Goal: Navigation & Orientation: Find specific page/section

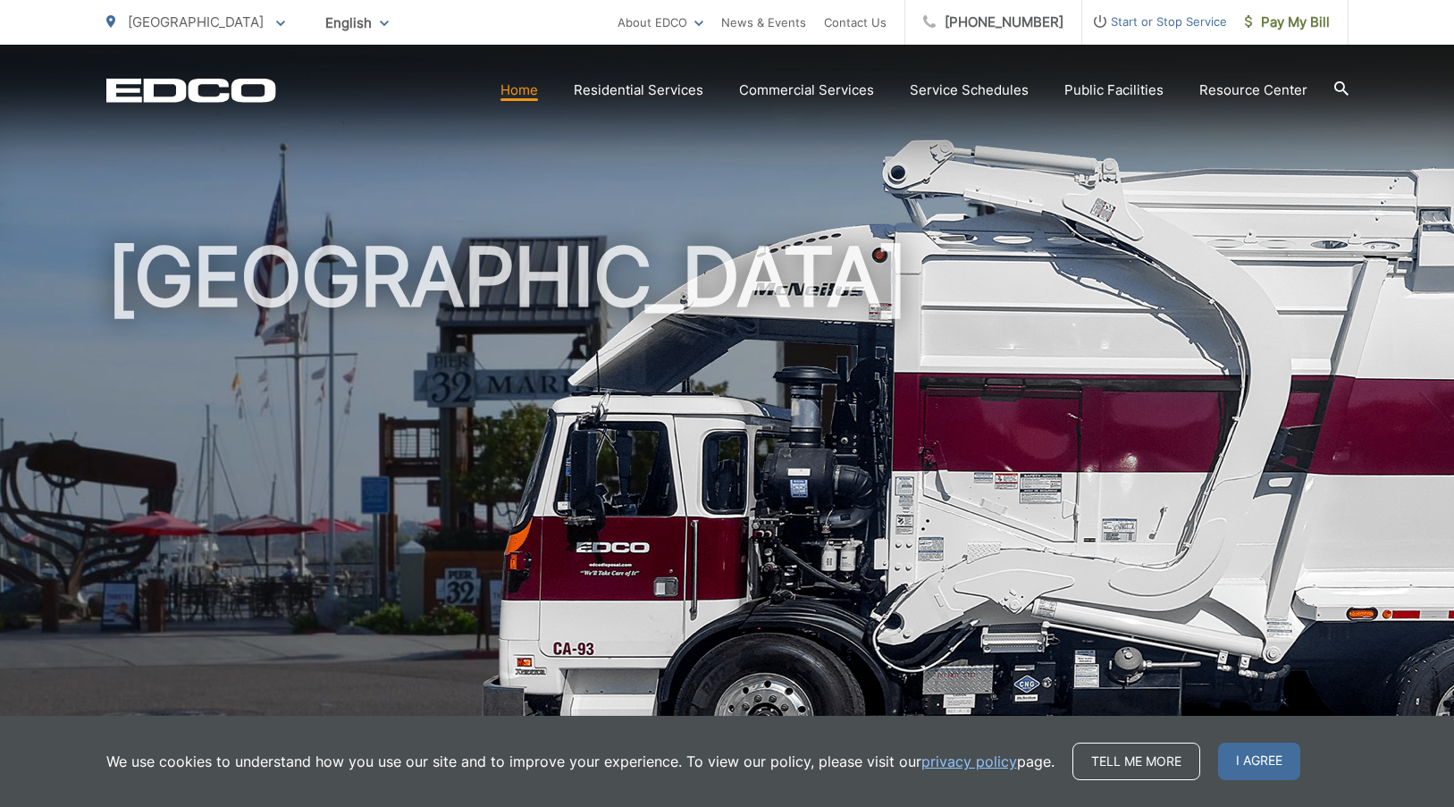
click at [145, 26] on span "[GEOGRAPHIC_DATA]" at bounding box center [196, 21] width 136 height 17
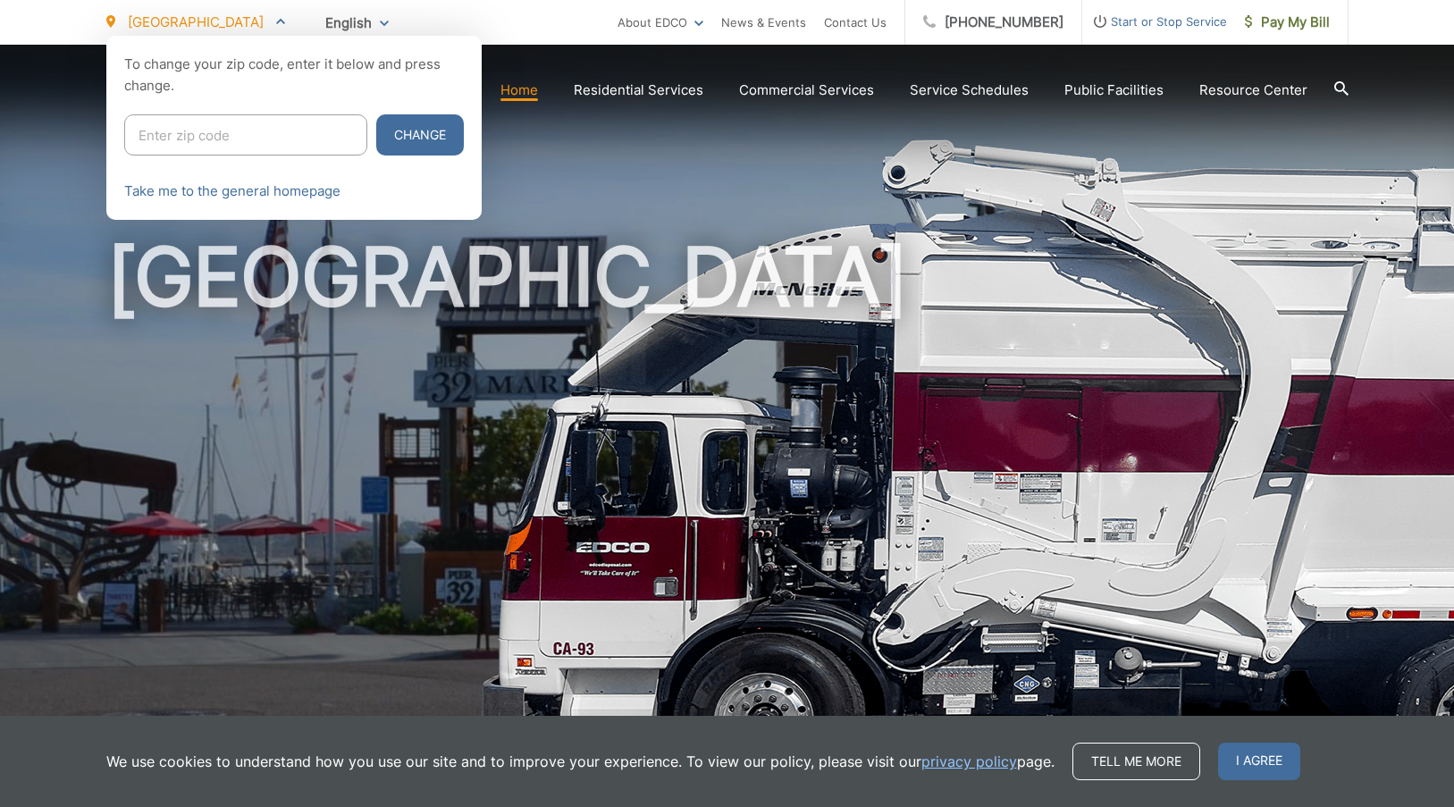
click at [193, 144] on input "Enter zip code" at bounding box center [245, 134] width 243 height 41
type input "91977"
click at [376, 114] on button "Change" at bounding box center [420, 134] width 88 height 41
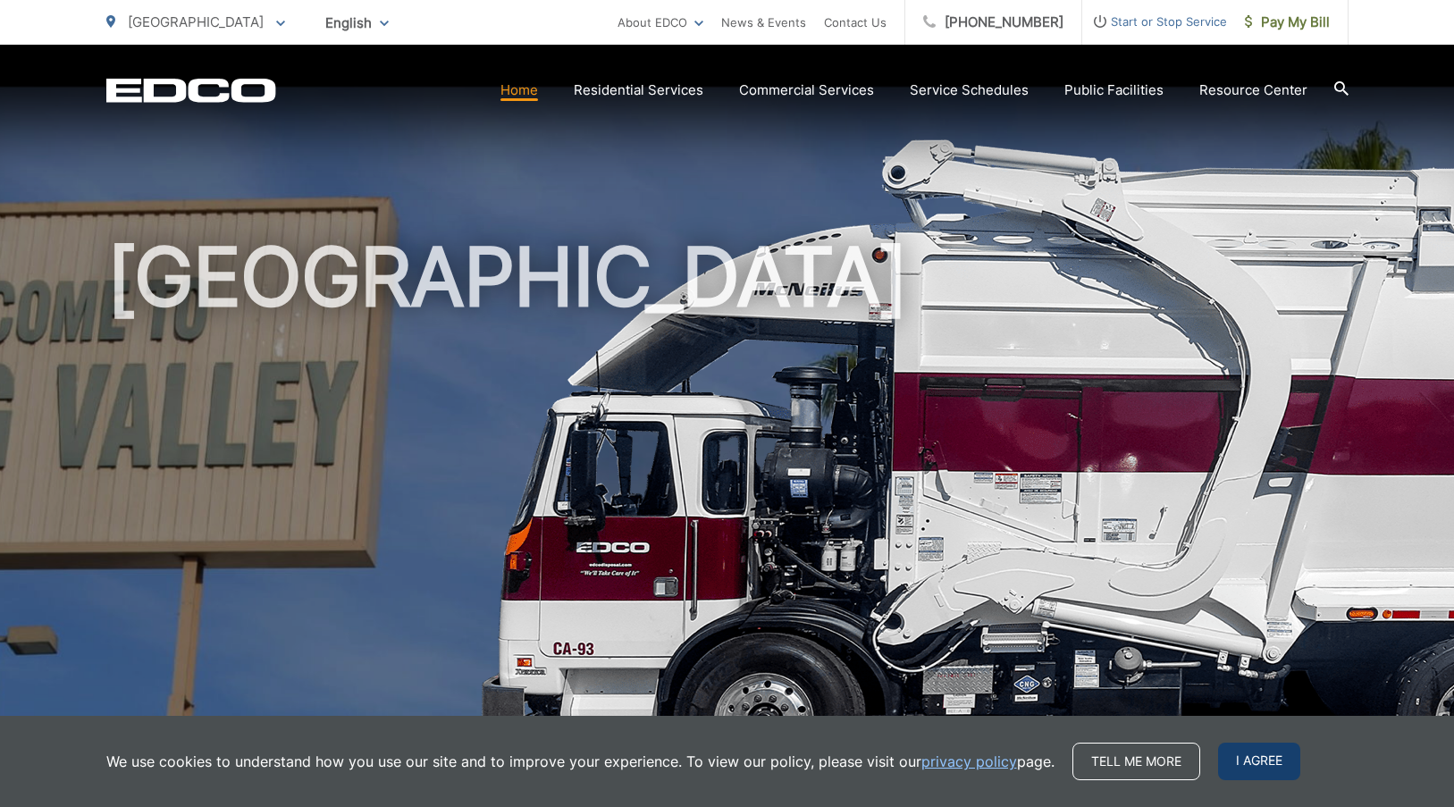
click at [1258, 780] on div "We use cookies to understand how you use our site and to improve your experienc…" at bounding box center [727, 761] width 1454 height 91
click at [1253, 770] on span "I agree" at bounding box center [1259, 761] width 82 height 38
